Goal: Navigation & Orientation: Find specific page/section

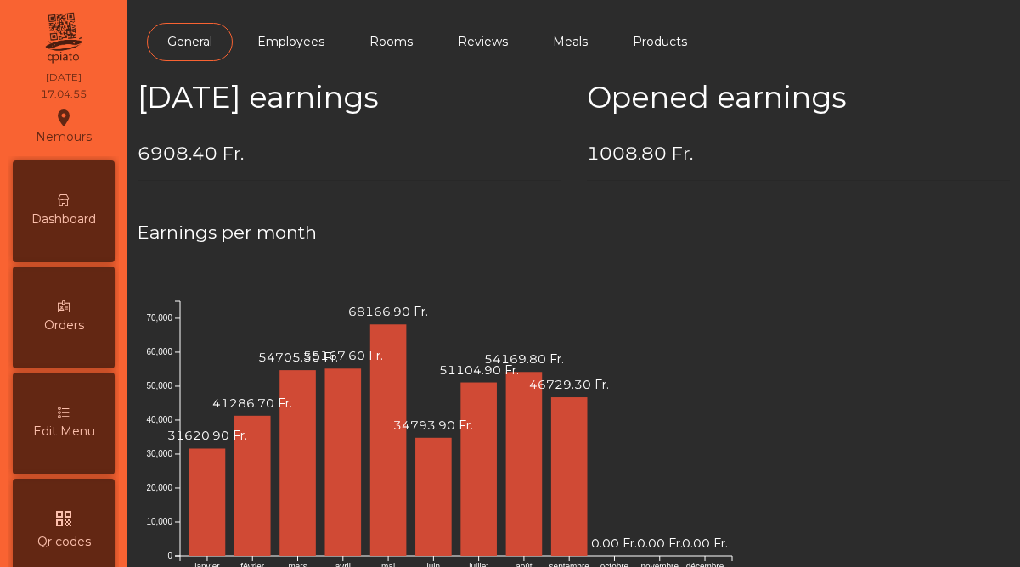
scroll to position [875, 0]
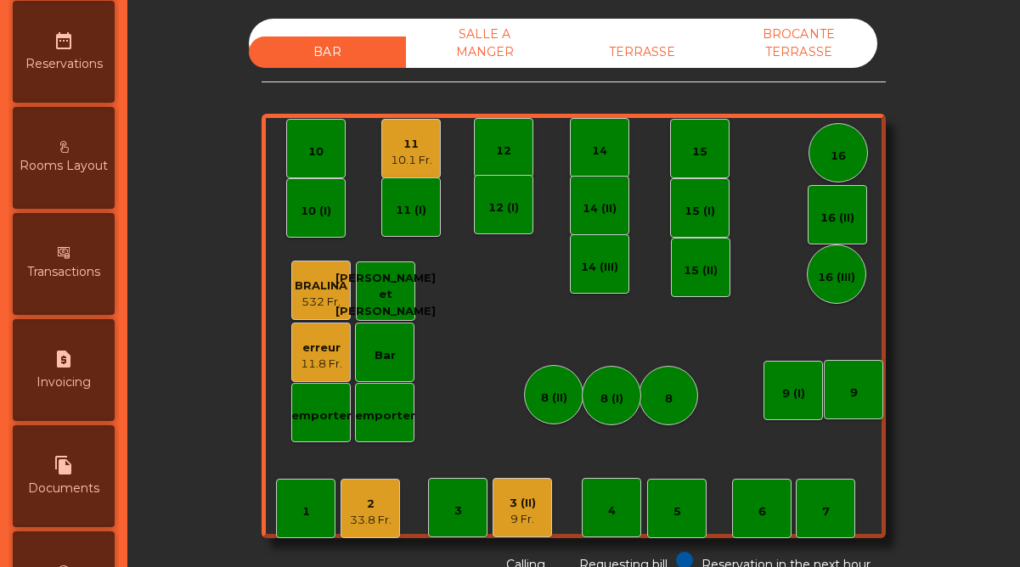
scroll to position [875, 0]
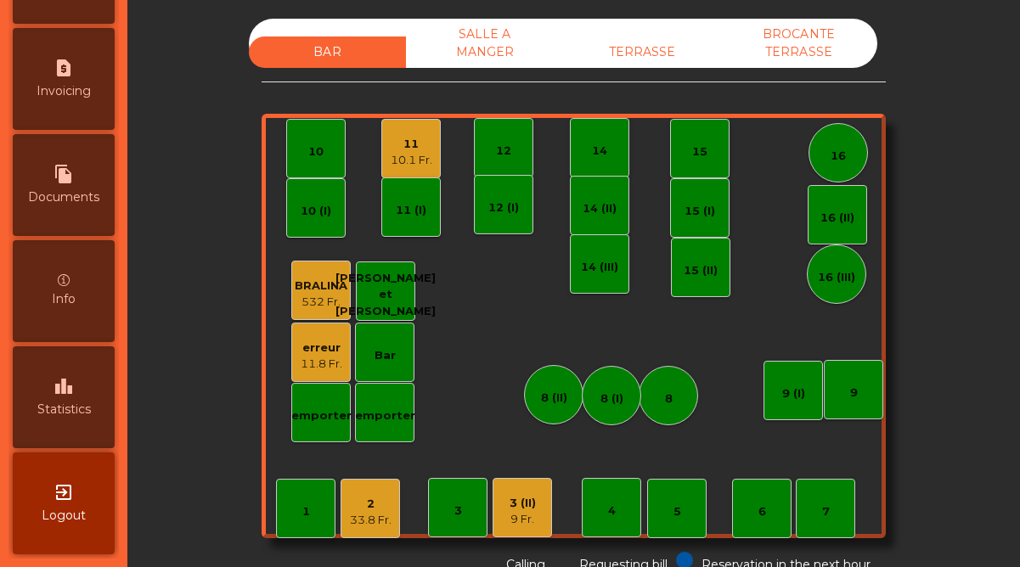
click at [70, 415] on span "Statistics" at bounding box center [63, 410] width 53 height 18
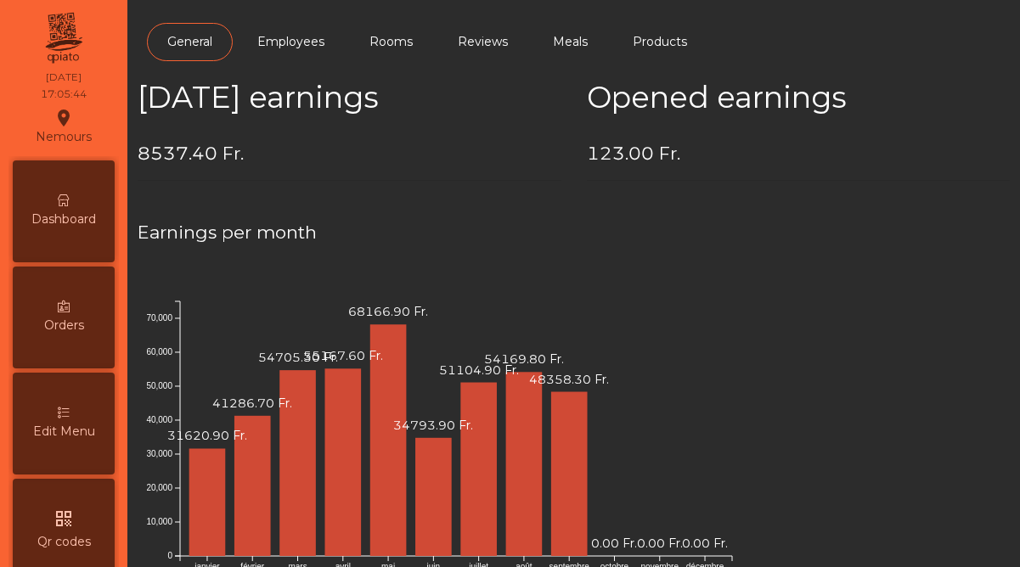
click at [81, 214] on span "Dashboard" at bounding box center [63, 220] width 65 height 18
